Goal: Task Accomplishment & Management: Manage account settings

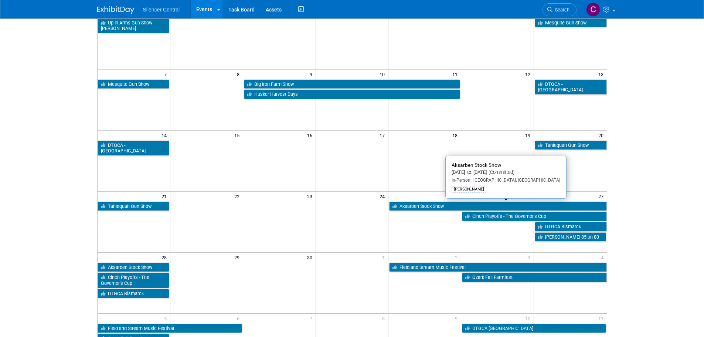
click at [415, 206] on link "Aksarben Stock Show" at bounding box center [497, 206] width 217 height 10
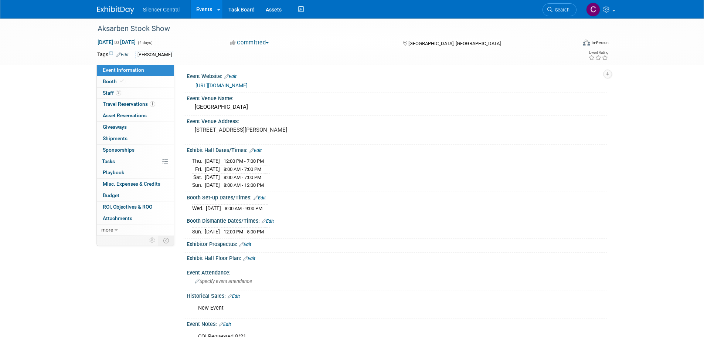
scroll to position [111, 0]
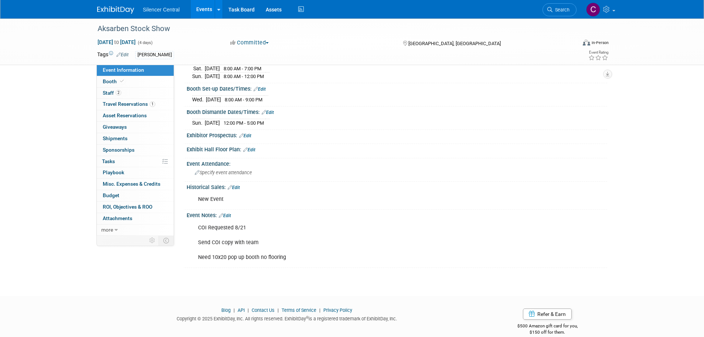
click at [115, 10] on img at bounding box center [115, 9] width 37 height 7
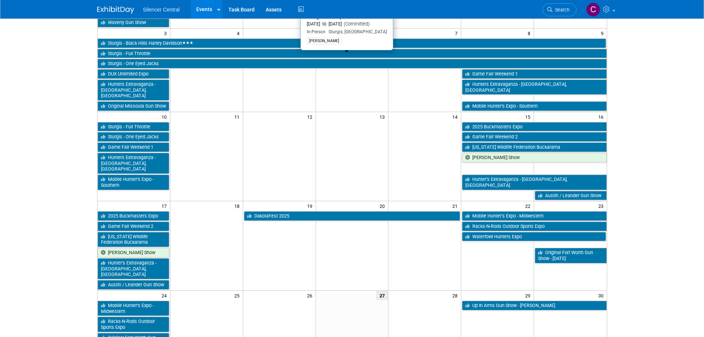
scroll to position [37, 0]
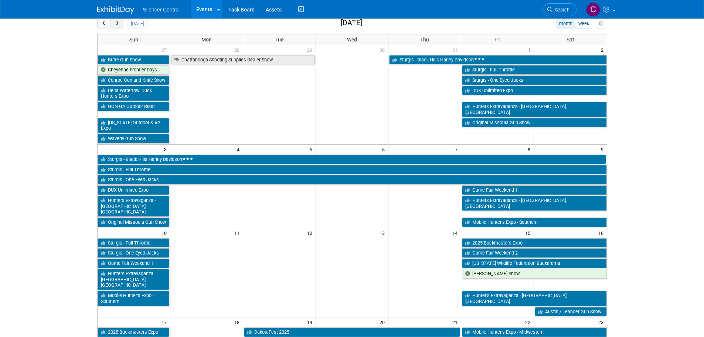
click at [120, 25] on button "next" at bounding box center [117, 24] width 14 height 10
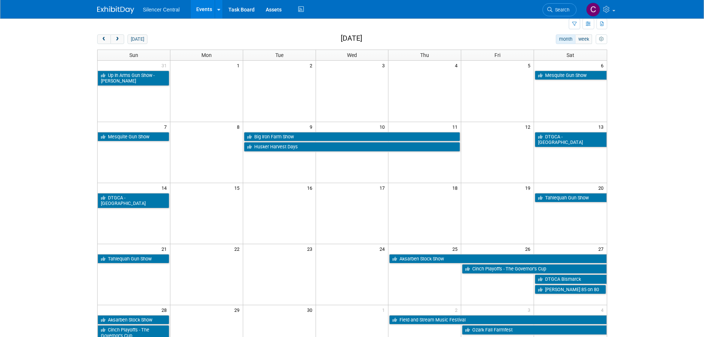
scroll to position [0, 0]
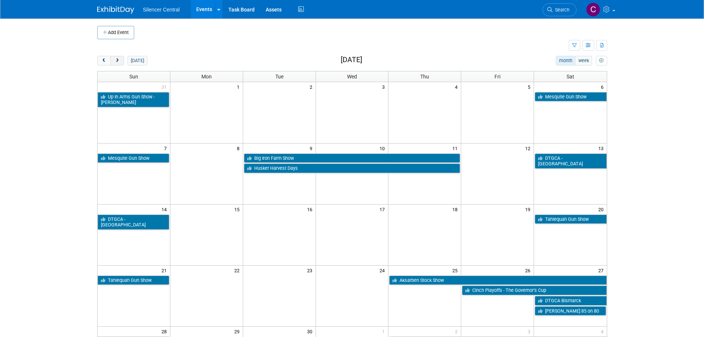
click at [117, 63] on button "next" at bounding box center [117, 61] width 14 height 10
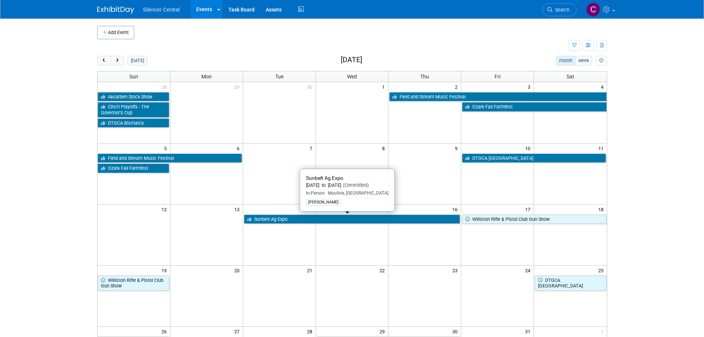
drag, startPoint x: 290, startPoint y: 218, endPoint x: 293, endPoint y: 223, distance: 5.5
click at [290, 218] on link "Sunbelt Ag Expo" at bounding box center [352, 219] width 216 height 10
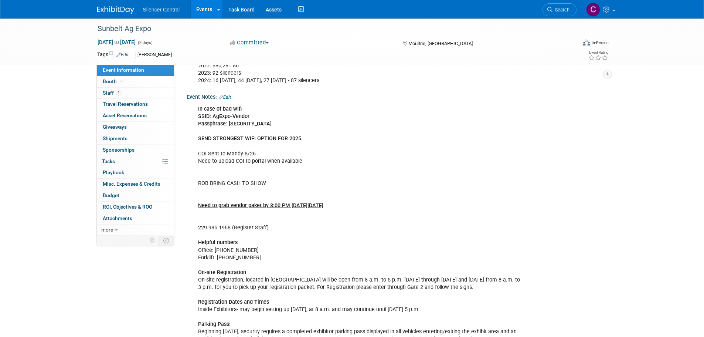
scroll to position [111, 0]
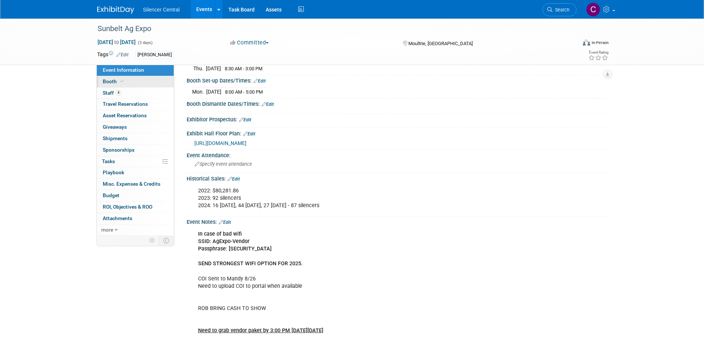
click at [144, 83] on link "Booth" at bounding box center [135, 81] width 77 height 11
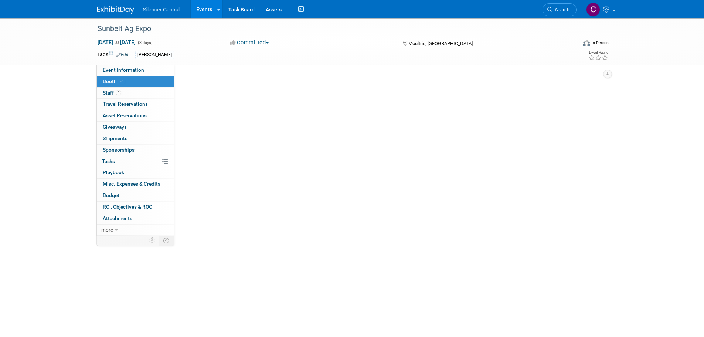
scroll to position [0, 0]
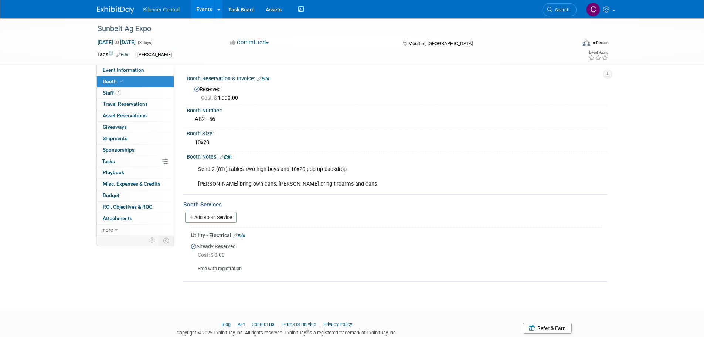
click at [230, 158] on link "Edit" at bounding box center [225, 156] width 12 height 5
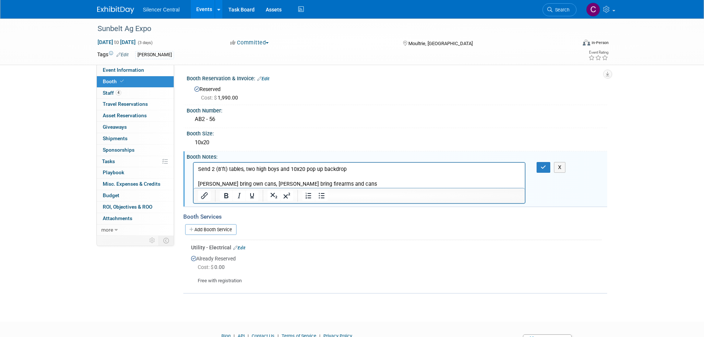
click at [364, 182] on p "Send 2 (8'ft) tables, two high boys and 10x20 pop up backdrop Rob bring own can…" at bounding box center [359, 176] width 323 height 22
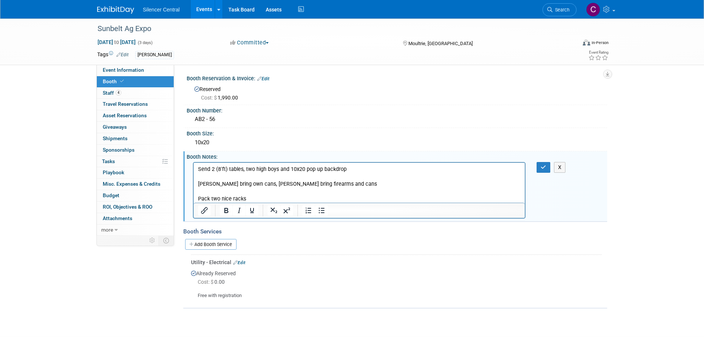
click at [364, 170] on p "Send 2 (8'ft) tables, two high boys and 10x20 pop up backdrop Rob bring own can…" at bounding box center [359, 176] width 323 height 22
drag, startPoint x: 388, startPoint y: 169, endPoint x: 348, endPoint y: 170, distance: 40.3
click at [348, 170] on p "Send 2 (8'ft) tables, two high boys and 10x20 pop up backdrop (just the backdro…" at bounding box center [359, 176] width 323 height 22
click at [349, 170] on p "Send 2 (8'ft) tables, two high boys and 10x20 pop up backdrop ( no flooring) Ro…" at bounding box center [359, 176] width 323 height 22
click at [546, 169] on icon "button" at bounding box center [543, 166] width 6 height 5
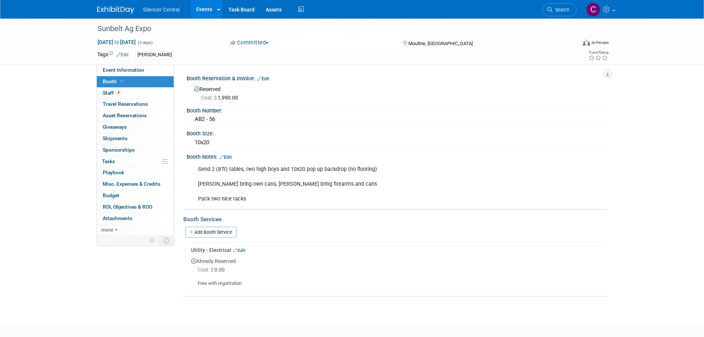
click at [112, 10] on img at bounding box center [115, 9] width 37 height 7
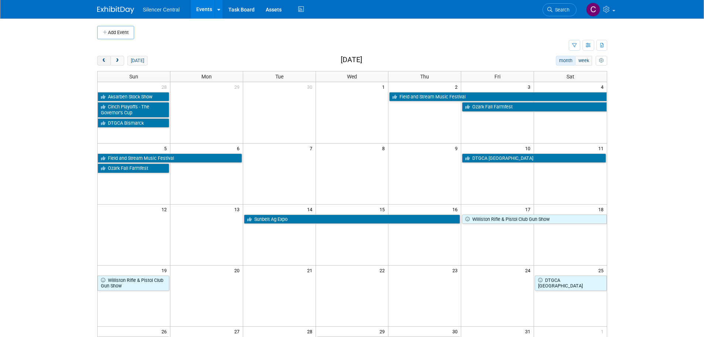
click at [103, 59] on span "prev" at bounding box center [104, 60] width 6 height 5
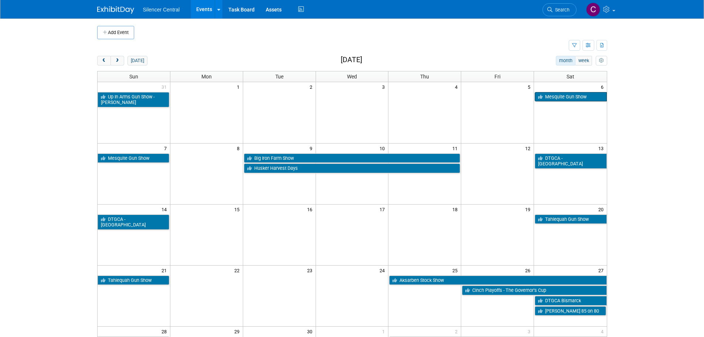
click at [550, 100] on link "Mesquite Gun Show" at bounding box center [571, 97] width 72 height 10
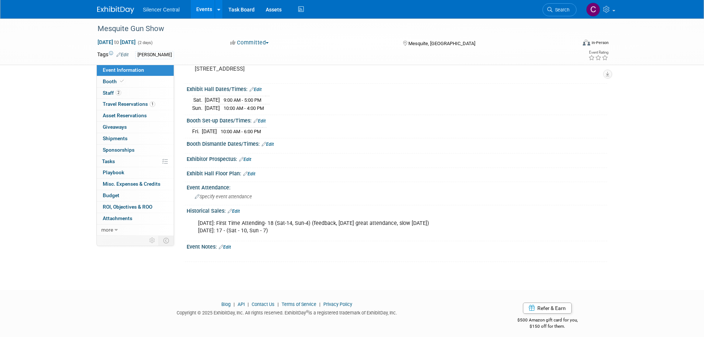
scroll to position [67, 0]
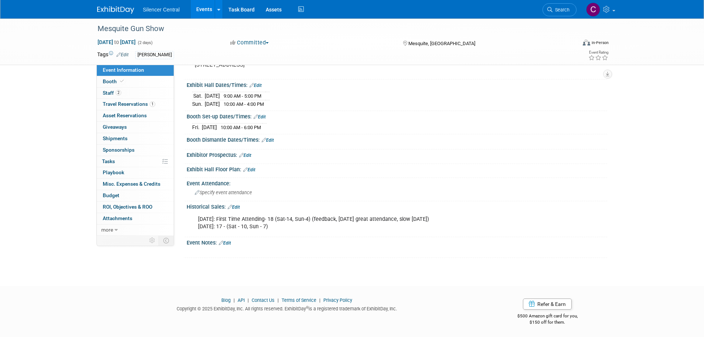
click at [123, 13] on img at bounding box center [115, 9] width 37 height 7
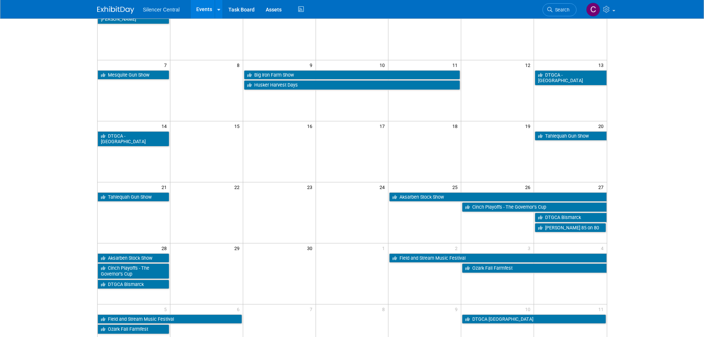
scroll to position [111, 0]
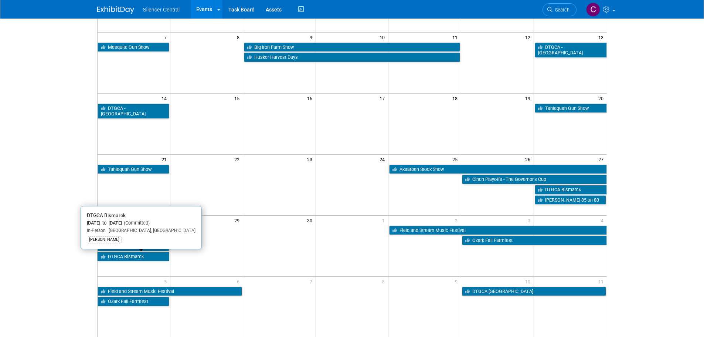
click at [135, 259] on link "DTGCA Bismarck" at bounding box center [134, 257] width 72 height 10
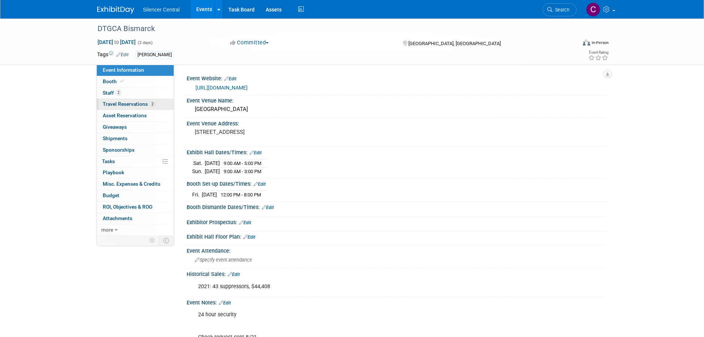
click at [118, 102] on span "Travel Reservations 2" at bounding box center [129, 104] width 52 height 6
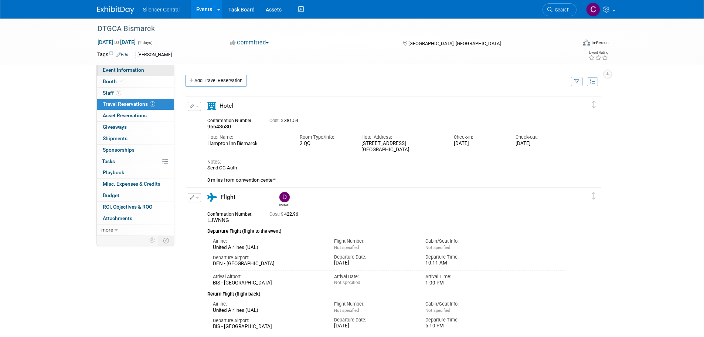
click at [138, 70] on span "Event Information" at bounding box center [123, 70] width 41 height 6
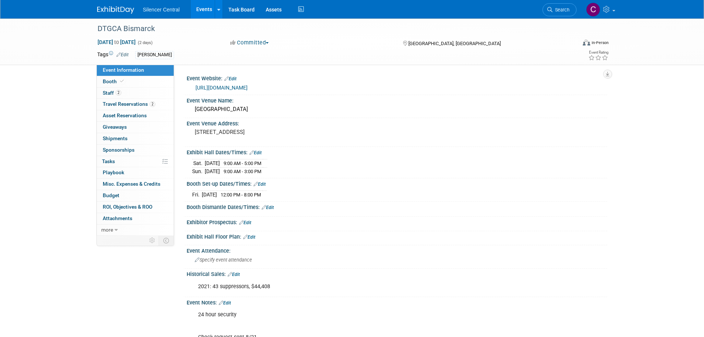
click at [110, 6] on link at bounding box center [120, 6] width 46 height 6
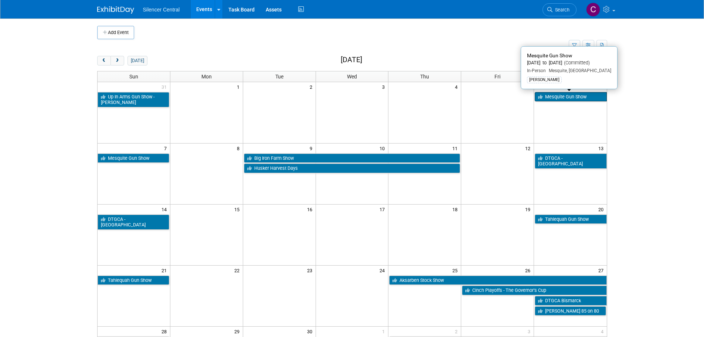
click at [541, 99] on icon at bounding box center [541, 97] width 7 height 5
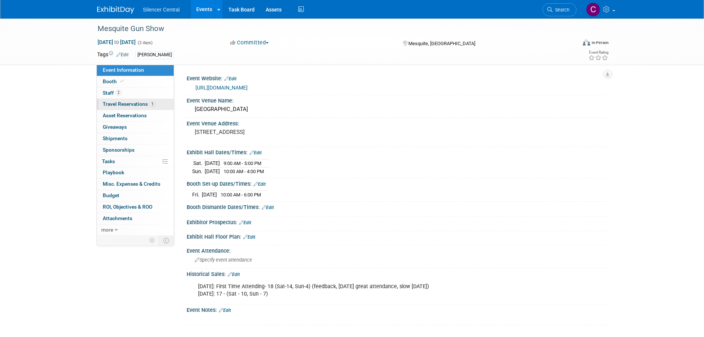
click at [125, 107] on link "1 Travel Reservations 1" at bounding box center [135, 104] width 77 height 11
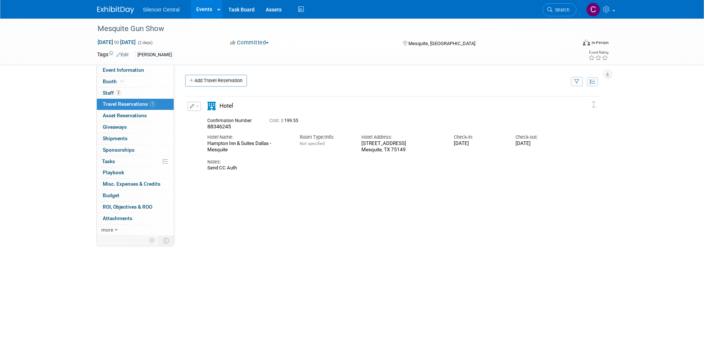
click at [191, 106] on icon "button" at bounding box center [192, 106] width 5 height 4
click at [210, 117] on button "Edit Reservation" at bounding box center [219, 119] width 62 height 11
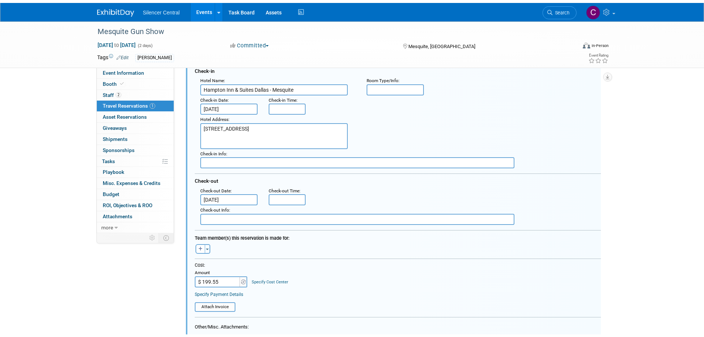
scroll to position [270, 0]
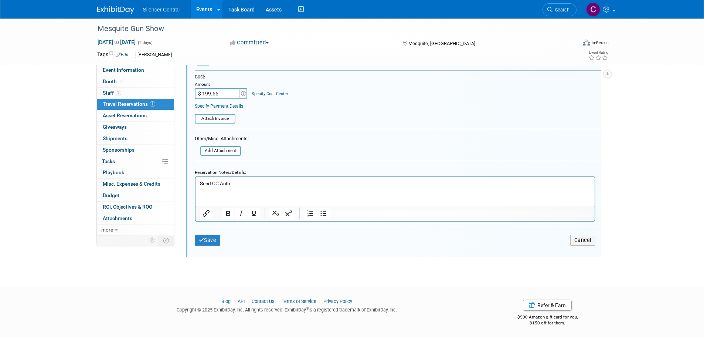
click at [247, 184] on p "Send CC Auth" at bounding box center [394, 183] width 390 height 7
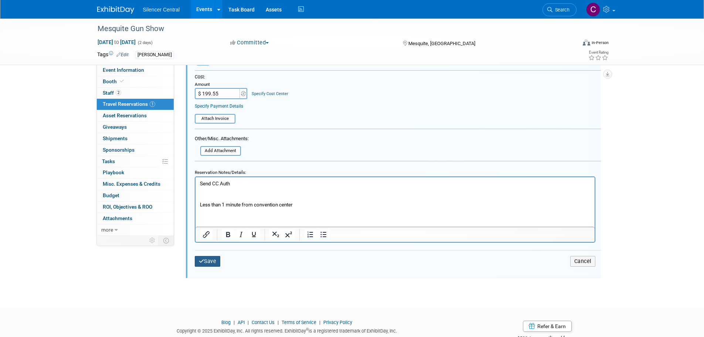
click at [208, 262] on button "Save" at bounding box center [208, 261] width 26 height 11
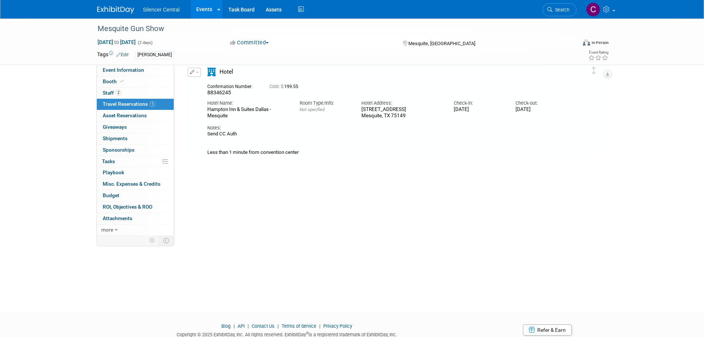
scroll to position [13, 0]
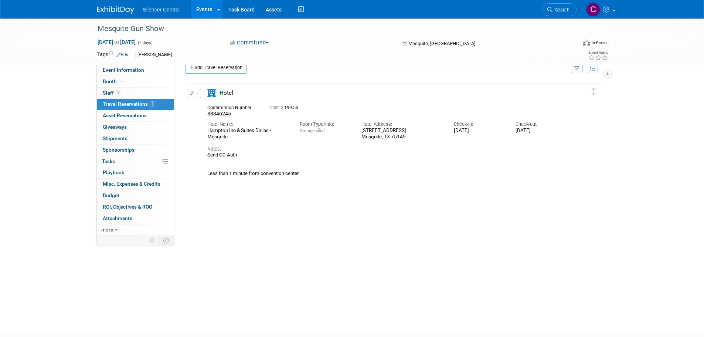
drag, startPoint x: 109, startPoint y: 7, endPoint x: 113, endPoint y: 17, distance: 10.6
click at [109, 7] on img at bounding box center [115, 9] width 37 height 7
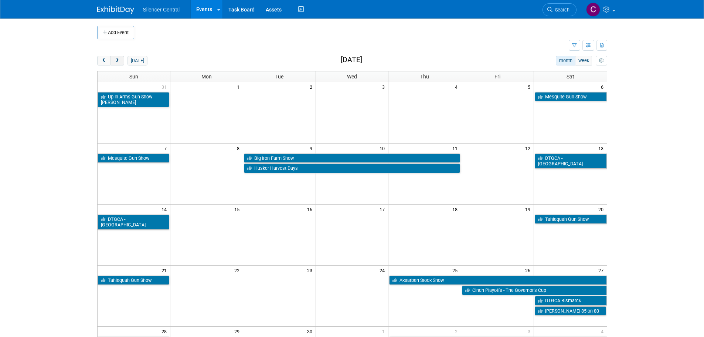
click at [116, 59] on span "next" at bounding box center [118, 60] width 6 height 5
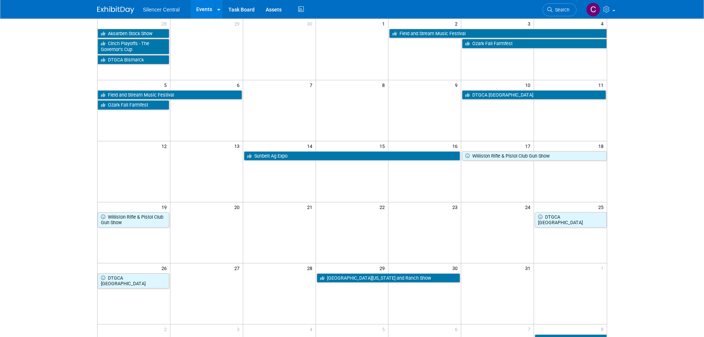
scroll to position [74, 0]
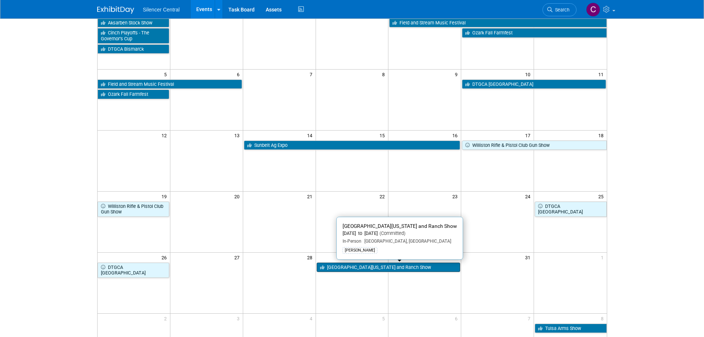
click at [351, 269] on link "[GEOGRAPHIC_DATA][US_STATE] and Ranch Show" at bounding box center [389, 267] width 144 height 10
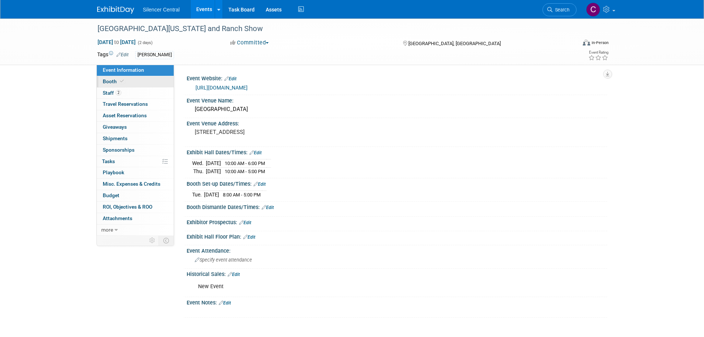
click at [134, 80] on link "Booth" at bounding box center [135, 81] width 77 height 11
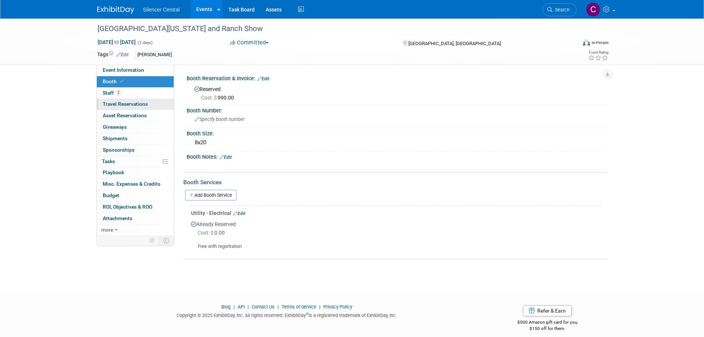
click at [127, 102] on span "Travel Reservations 0" at bounding box center [125, 104] width 45 height 6
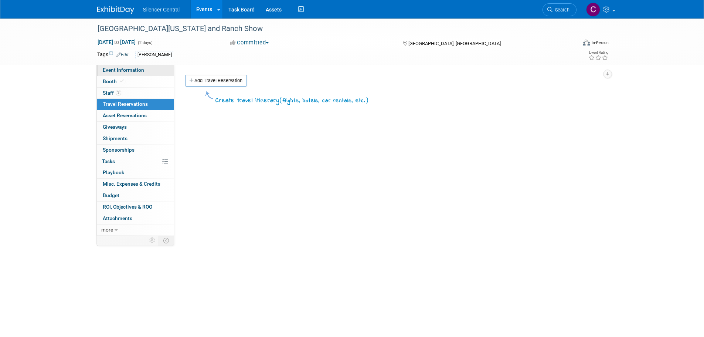
click at [125, 71] on span "Event Information" at bounding box center [123, 70] width 41 height 6
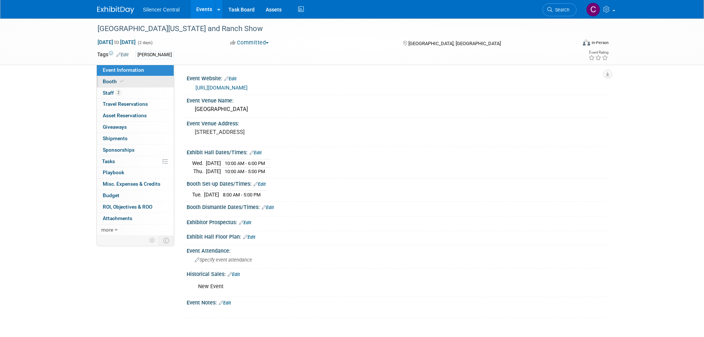
click at [127, 83] on link "Booth" at bounding box center [135, 81] width 77 height 11
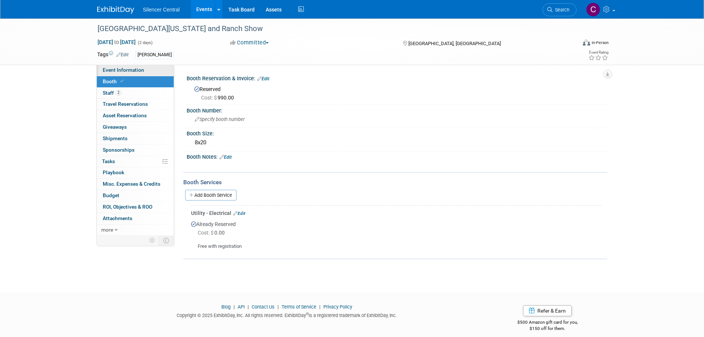
click at [139, 71] on span "Event Information" at bounding box center [123, 70] width 41 height 6
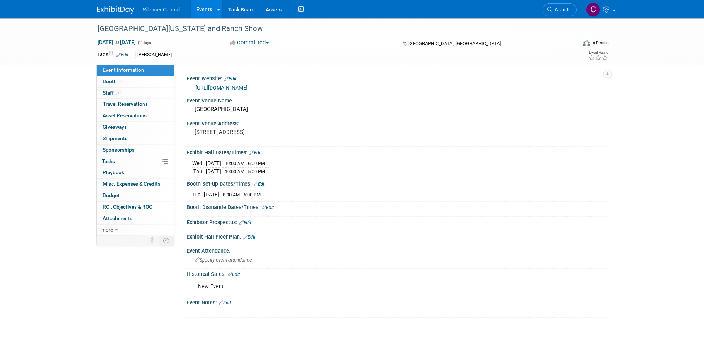
click at [101, 9] on img at bounding box center [115, 9] width 37 height 7
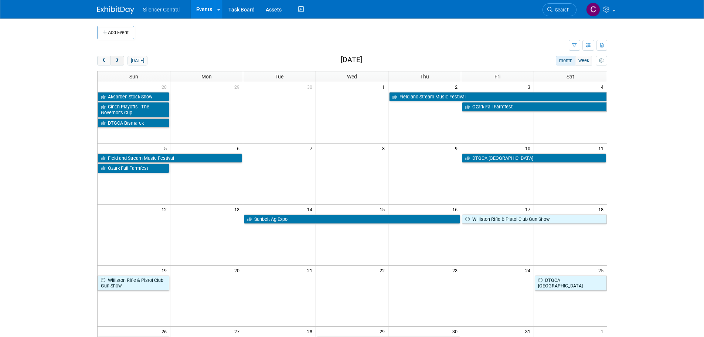
click at [117, 59] on span "next" at bounding box center [118, 60] width 6 height 5
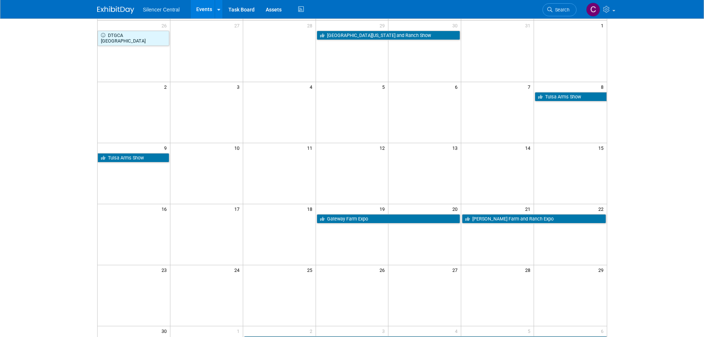
scroll to position [7, 0]
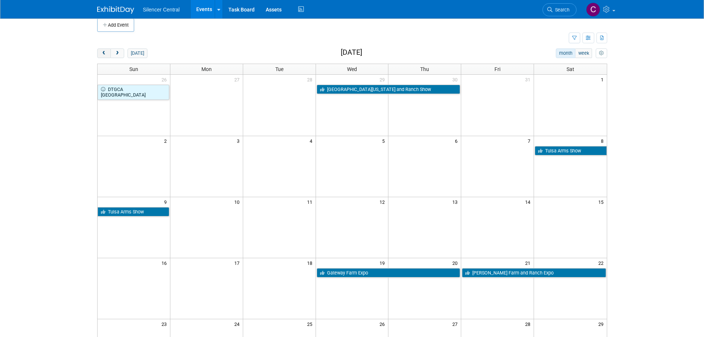
click at [102, 53] on span "prev" at bounding box center [104, 53] width 6 height 5
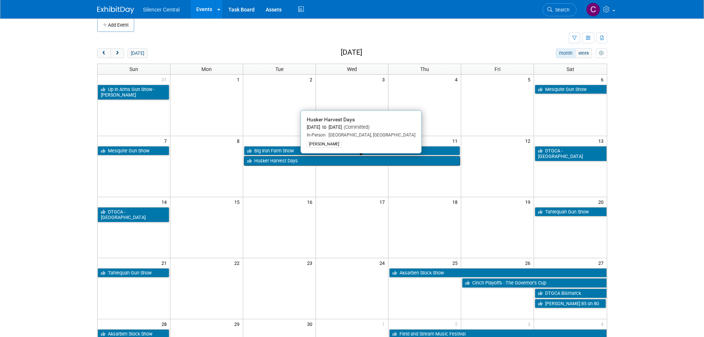
click at [281, 161] on link "Husker Harvest Days" at bounding box center [352, 161] width 216 height 10
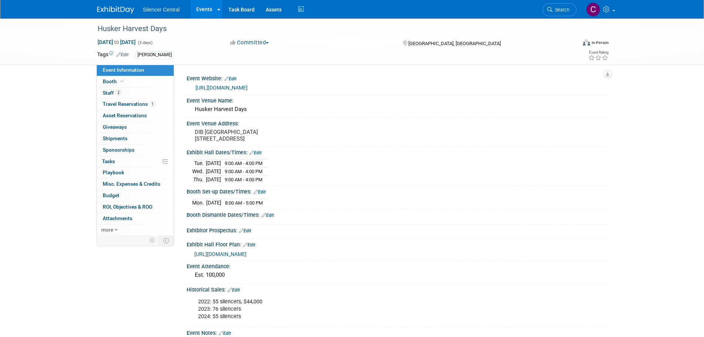
click at [106, 82] on span "Booth" at bounding box center [114, 81] width 23 height 6
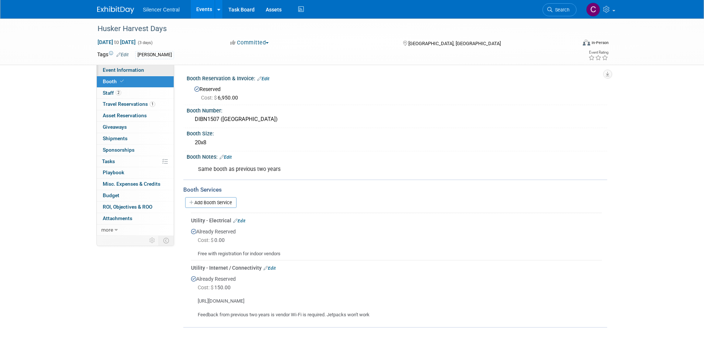
click at [108, 68] on span "Event Information" at bounding box center [123, 70] width 41 height 6
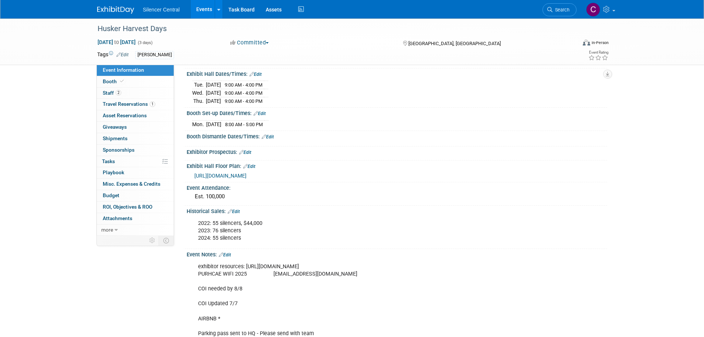
scroll to position [148, 0]
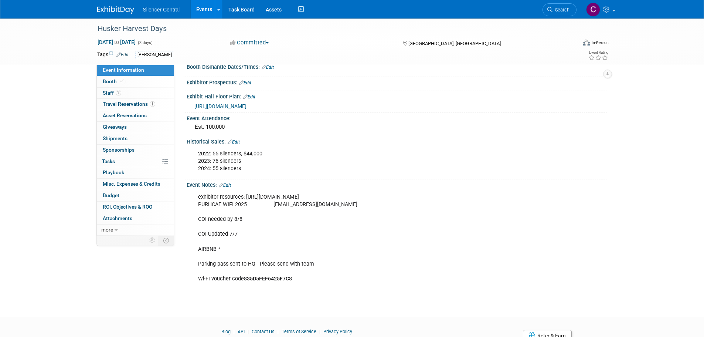
click at [227, 188] on link "Edit" at bounding box center [225, 184] width 12 height 5
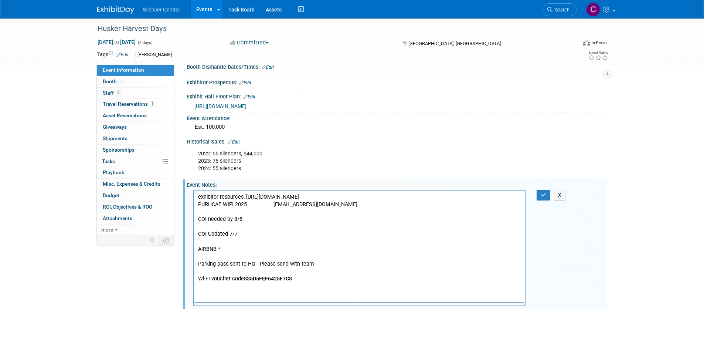
scroll to position [0, 0]
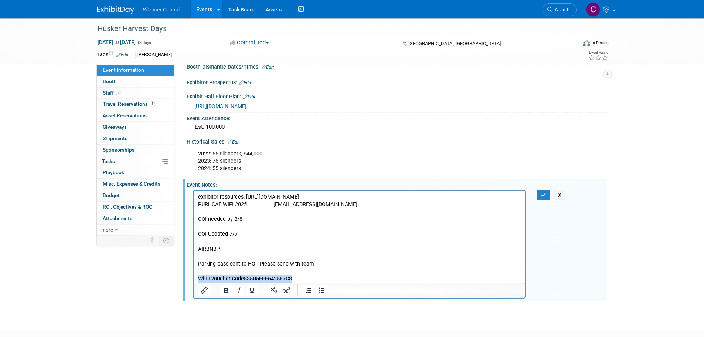
drag, startPoint x: 311, startPoint y: 277, endPoint x: 105, endPoint y: 285, distance: 205.5
click at [193, 282] on html "exhibitor resources: https://hhd24.exh.mapyourshow.com/7_0/main/default PURHCAE…" at bounding box center [358, 236] width 331 height 92
copy p "Wi-FI voucher code 835D5FEF6425F7C8"
click at [542, 197] on icon "button" at bounding box center [543, 194] width 6 height 5
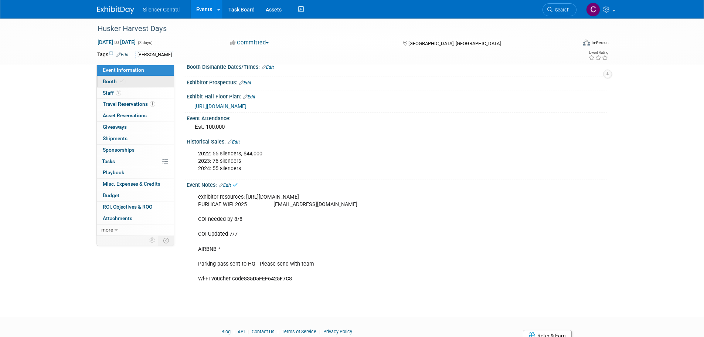
click at [113, 82] on span "Booth" at bounding box center [114, 81] width 23 height 6
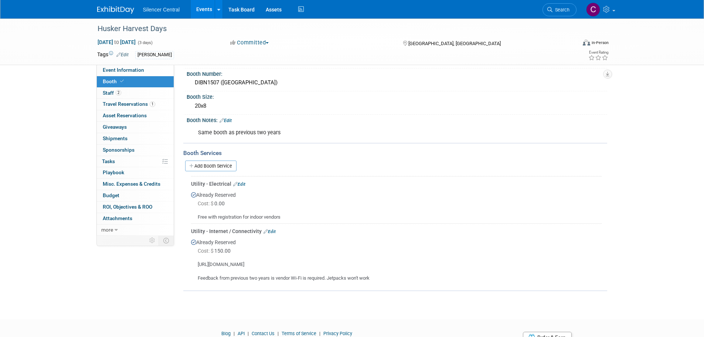
scroll to position [37, 0]
click at [273, 230] on link "Edit" at bounding box center [269, 230] width 12 height 5
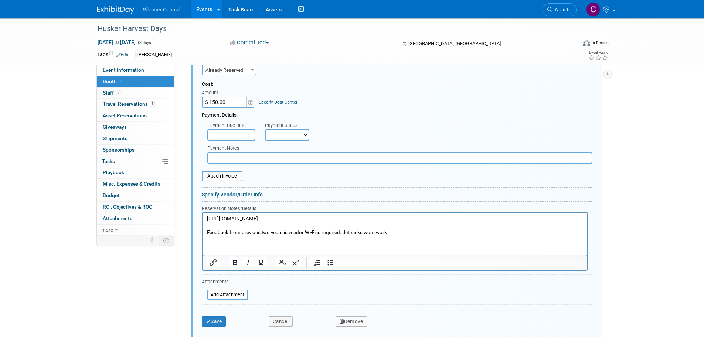
scroll to position [324, 0]
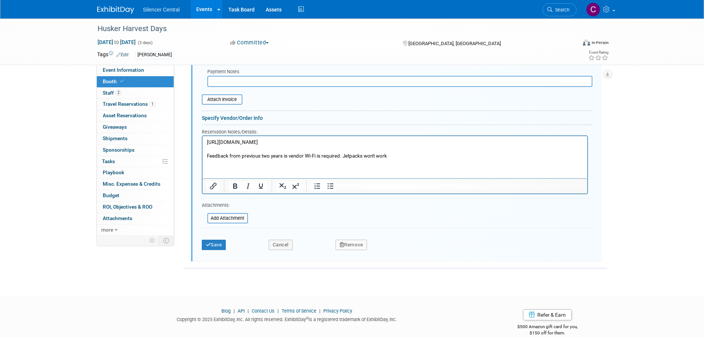
click at [221, 160] on html "https://www.nextlinkinternet.com/hhd25 Feedback from previous two years is vend…" at bounding box center [394, 148] width 385 height 24
click at [222, 160] on html "https://www.nextlinkinternet.com/hhd25 Feedback from previous two years is vend…" at bounding box center [394, 148] width 385 height 24
click at [402, 157] on p "https://www.nextlinkinternet.com/hhd25 Feedback from previous two years is vend…" at bounding box center [394, 149] width 376 height 21
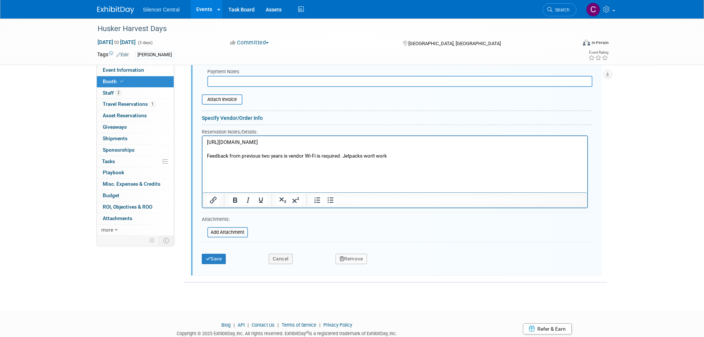
click at [219, 174] on html "https://www.nextlinkinternet.com/hhd25 Feedback from previous two years is vend…" at bounding box center [394, 155] width 385 height 38
drag, startPoint x: 214, startPoint y: 258, endPoint x: 227, endPoint y: 256, distance: 13.1
click at [214, 258] on button "Save" at bounding box center [214, 258] width 24 height 10
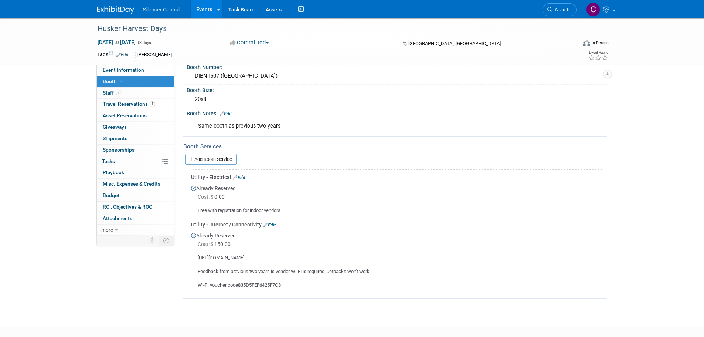
scroll to position [0, 0]
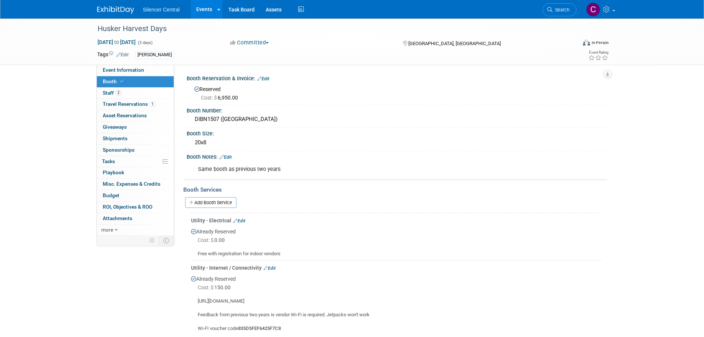
click at [113, 12] on img at bounding box center [115, 9] width 37 height 7
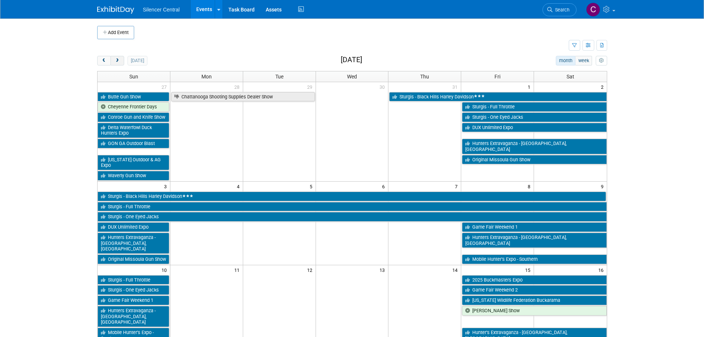
click at [116, 64] on button "next" at bounding box center [117, 61] width 14 height 10
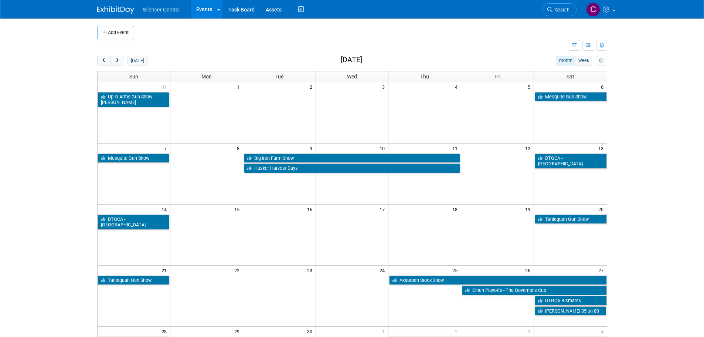
scroll to position [74, 0]
